Goal: Transaction & Acquisition: Download file/media

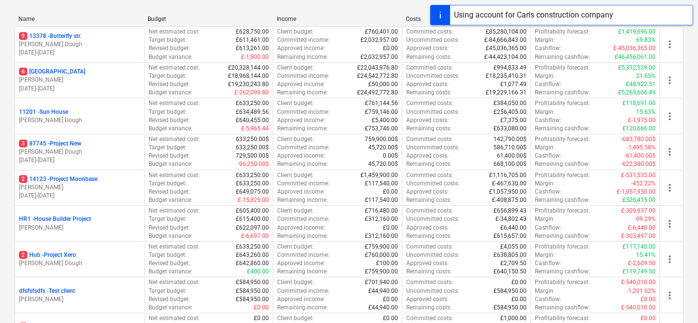
scroll to position [130, 0]
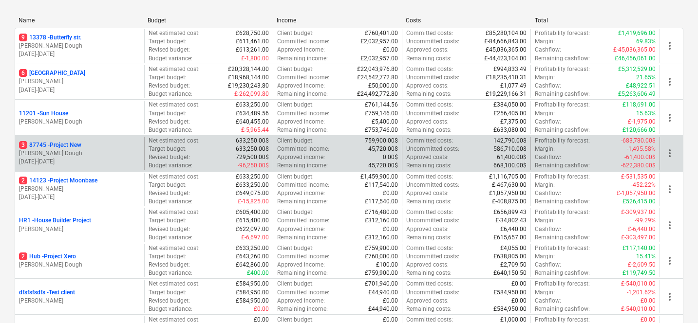
click at [93, 157] on p "[PERSON_NAME] Dough" at bounding box center [79, 153] width 121 height 8
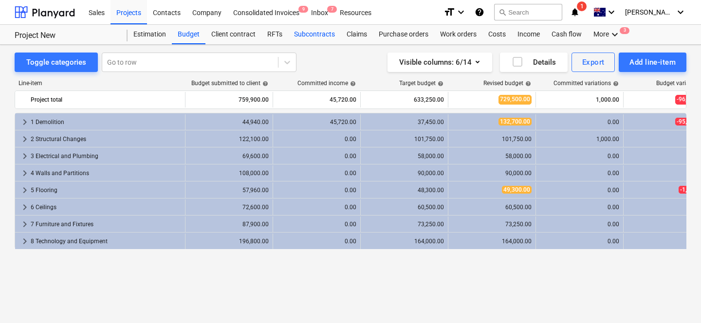
click at [297, 32] on div "Subcontracts" at bounding box center [314, 34] width 53 height 19
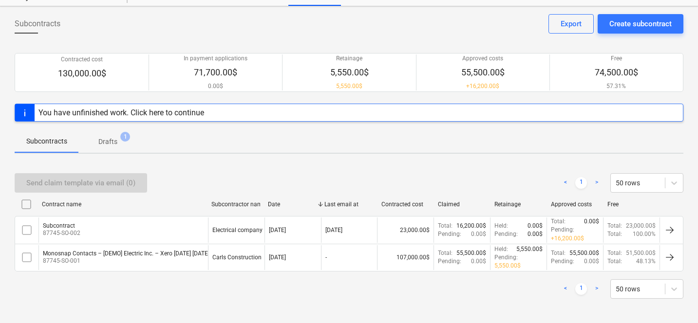
scroll to position [41, 0]
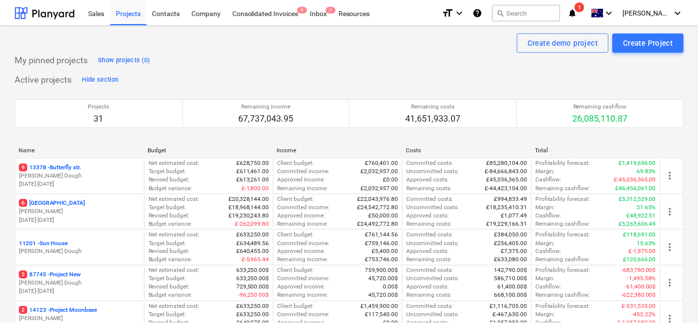
scroll to position [130, 0]
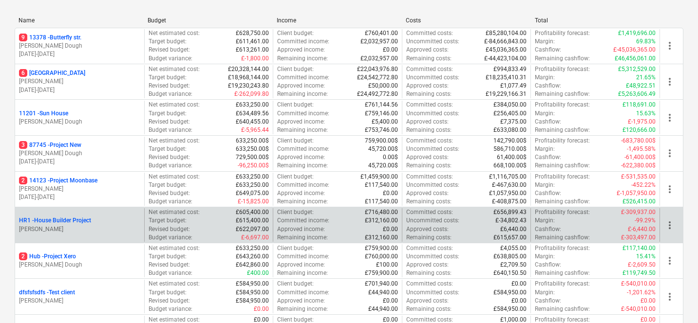
click at [118, 218] on div "HR1 - House Builder Project" at bounding box center [79, 221] width 121 height 8
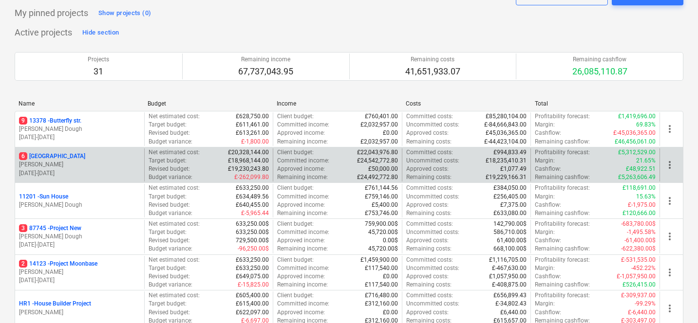
scroll to position [46, 0]
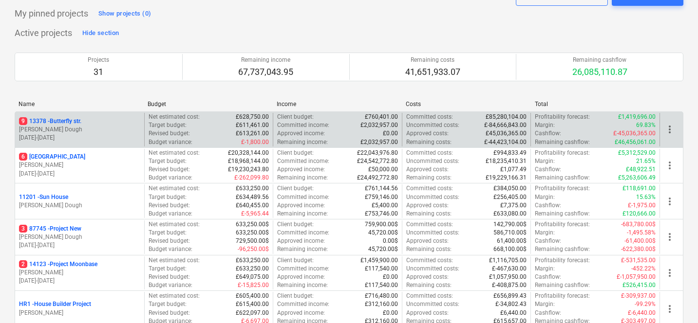
click at [102, 127] on p "[PERSON_NAME] Dough" at bounding box center [79, 130] width 121 height 8
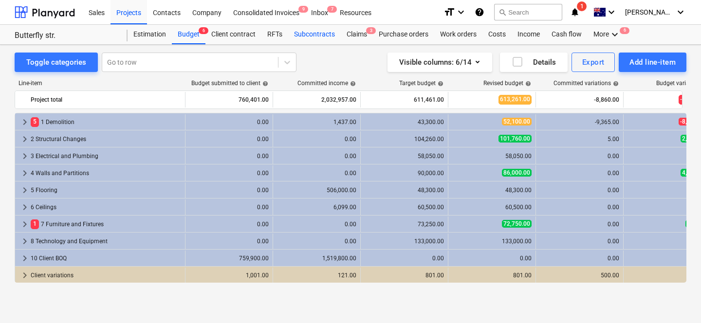
click at [308, 36] on div "Subcontracts" at bounding box center [314, 34] width 53 height 19
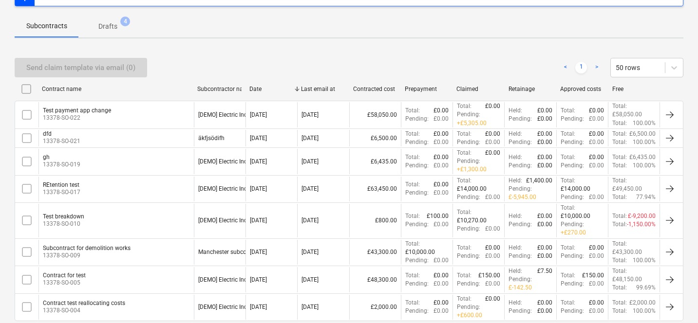
scroll to position [206, 0]
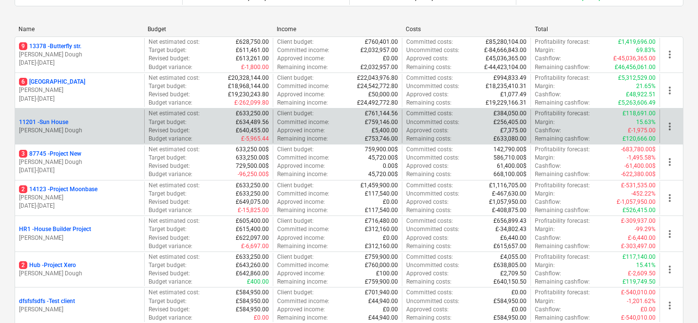
scroll to position [120, 0]
click at [109, 200] on p "[PERSON_NAME]" at bounding box center [79, 199] width 121 height 8
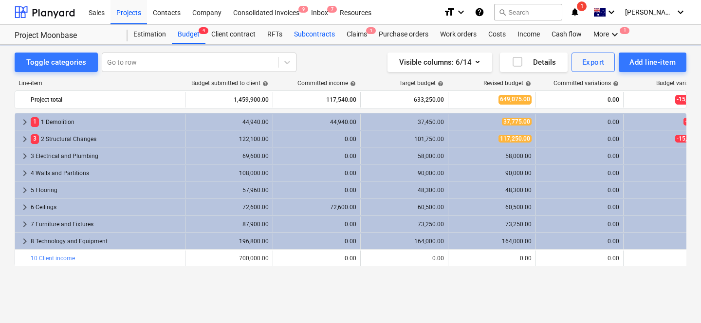
click at [299, 39] on div "Subcontracts" at bounding box center [314, 34] width 53 height 19
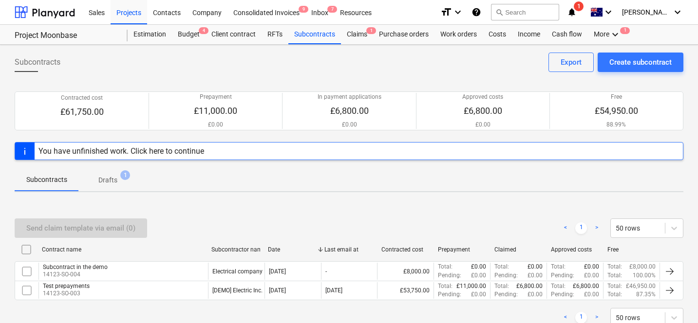
scroll to position [38, 0]
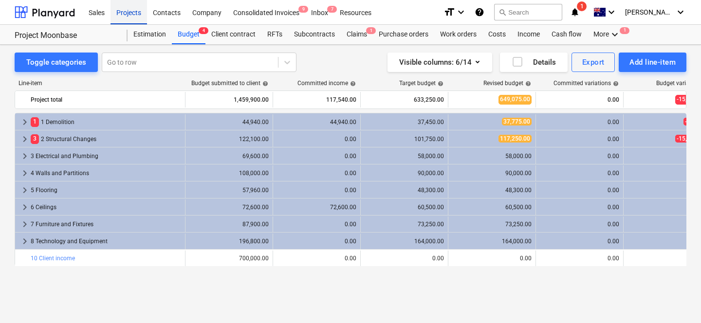
click at [122, 0] on div "Projects" at bounding box center [129, 12] width 37 height 25
click at [123, 9] on div "Projects" at bounding box center [129, 12] width 37 height 25
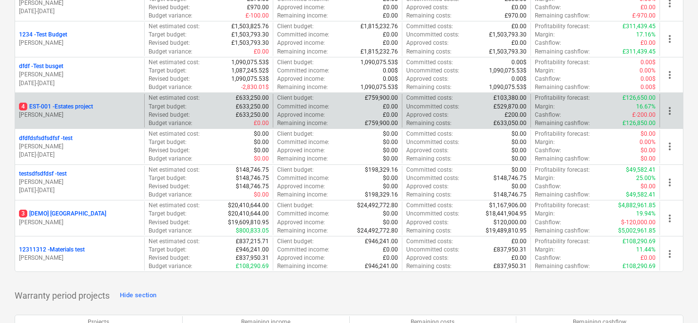
scroll to position [1003, 0]
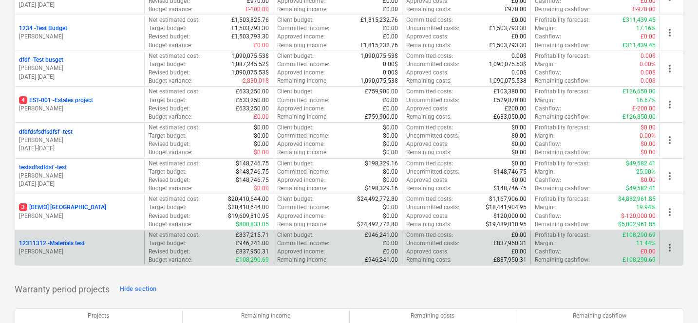
click at [70, 249] on p "[PERSON_NAME]" at bounding box center [79, 252] width 121 height 8
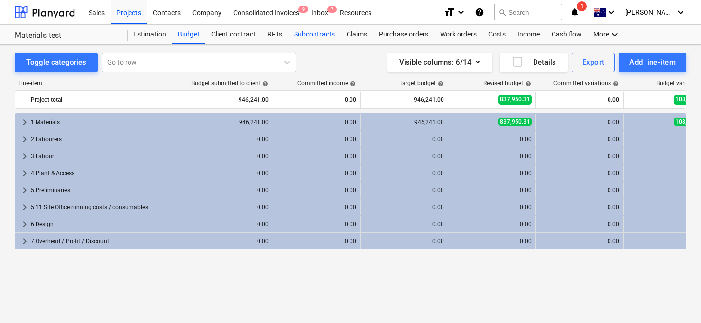
click at [315, 34] on div "Subcontracts" at bounding box center [314, 34] width 53 height 19
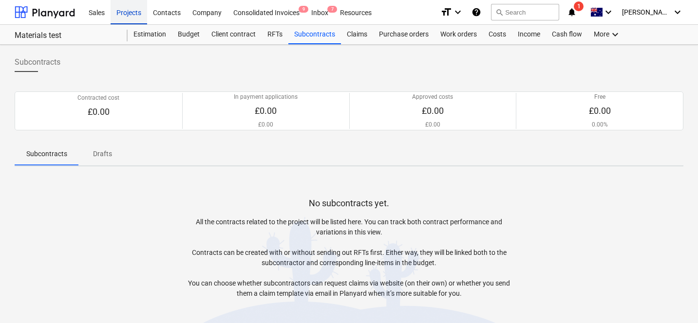
click at [130, 17] on div "Projects" at bounding box center [129, 12] width 37 height 25
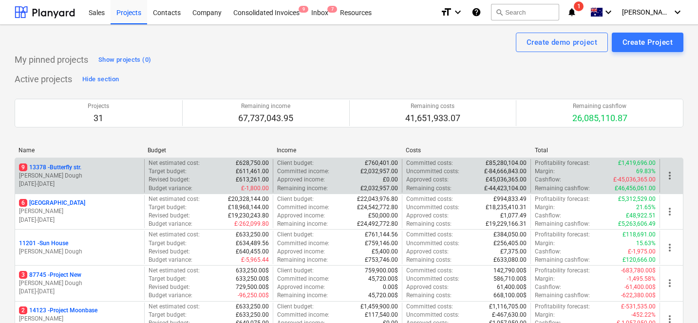
click at [103, 173] on p "[PERSON_NAME] Dough" at bounding box center [79, 176] width 121 height 8
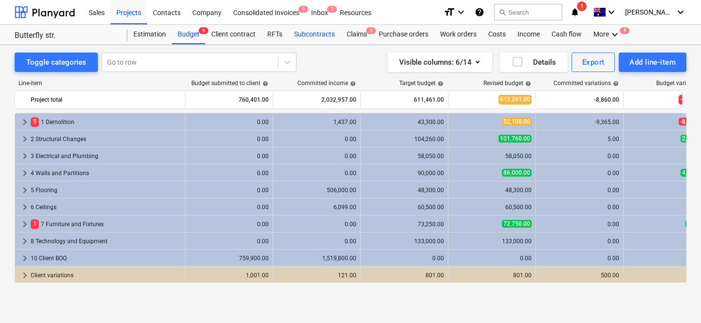
click at [309, 31] on div "Subcontracts" at bounding box center [314, 34] width 53 height 19
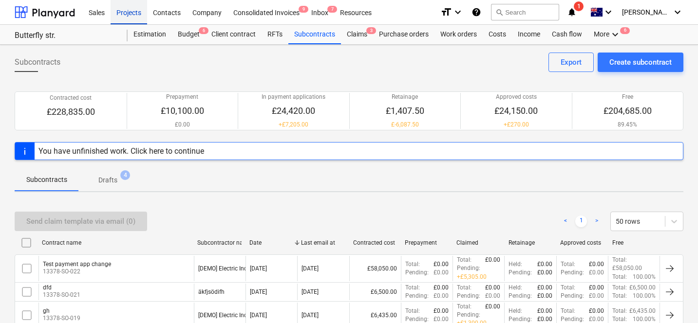
click at [136, 11] on div "Projects" at bounding box center [129, 12] width 37 height 25
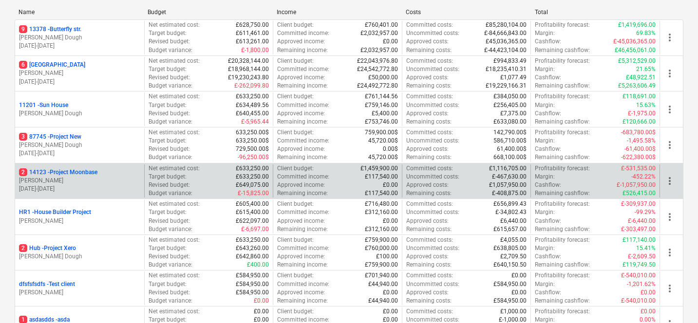
scroll to position [137, 0]
click at [128, 182] on p "[PERSON_NAME]" at bounding box center [79, 182] width 121 height 8
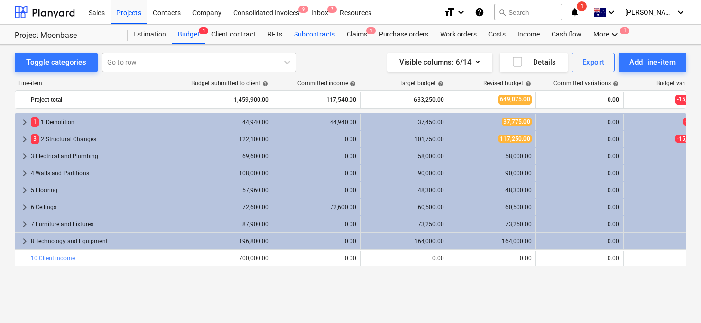
click at [316, 31] on div "Subcontracts" at bounding box center [314, 34] width 53 height 19
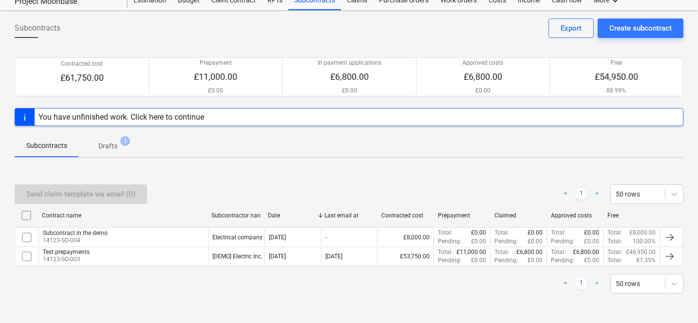
scroll to position [34, 0]
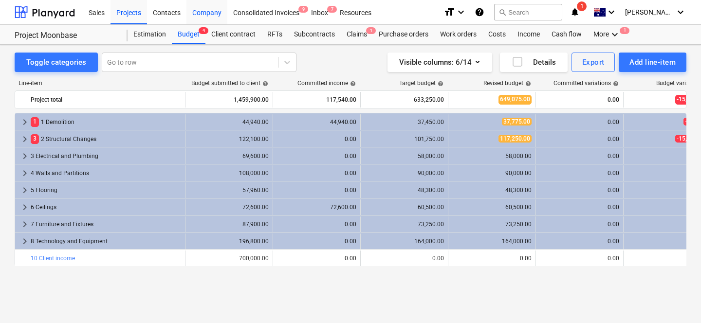
click at [204, 12] on div "Company" at bounding box center [206, 12] width 41 height 25
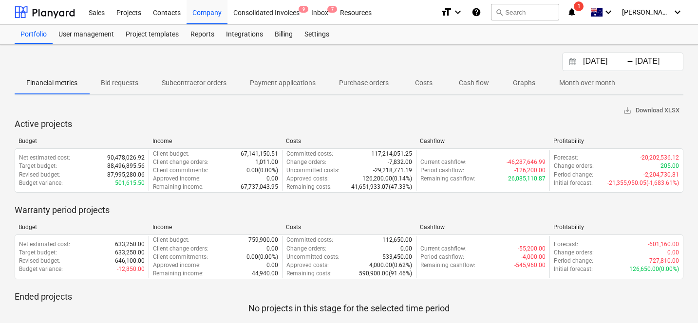
click at [206, 84] on p "Subcontractor orders" at bounding box center [194, 83] width 65 height 10
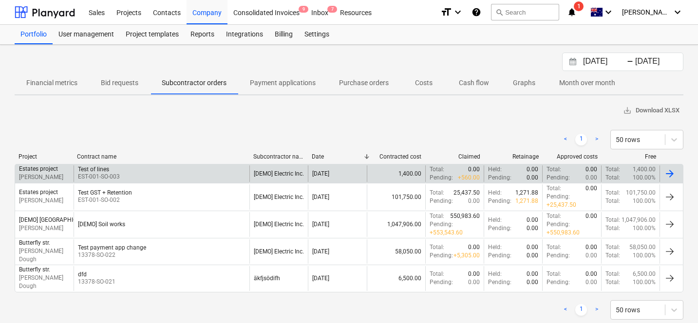
click at [177, 169] on div "Test of lines EST-001-SO-003" at bounding box center [162, 174] width 176 height 17
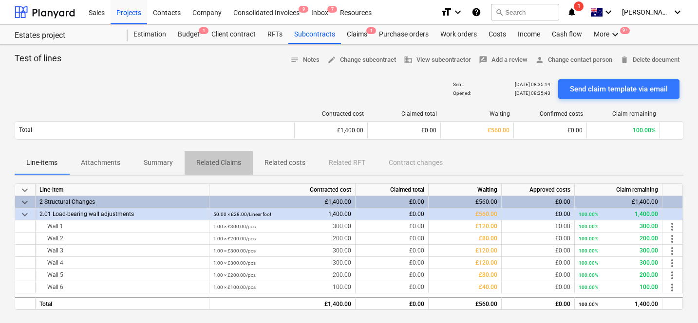
click at [233, 167] on p "Related Claims" at bounding box center [218, 163] width 45 height 10
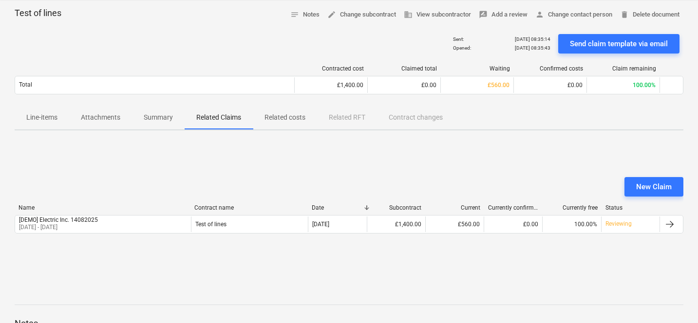
scroll to position [49, 0]
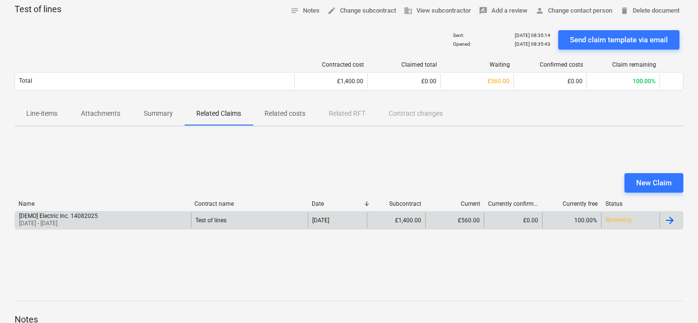
click at [148, 218] on div "[DEMO] Electric Inc. 14082025 [DATE] - [DATE]" at bounding box center [103, 221] width 176 height 16
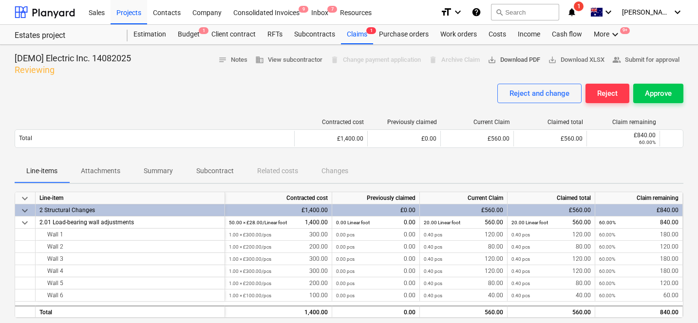
click at [511, 60] on span "save_alt Download PDF" at bounding box center [513, 60] width 53 height 11
